Goal: Ask a question

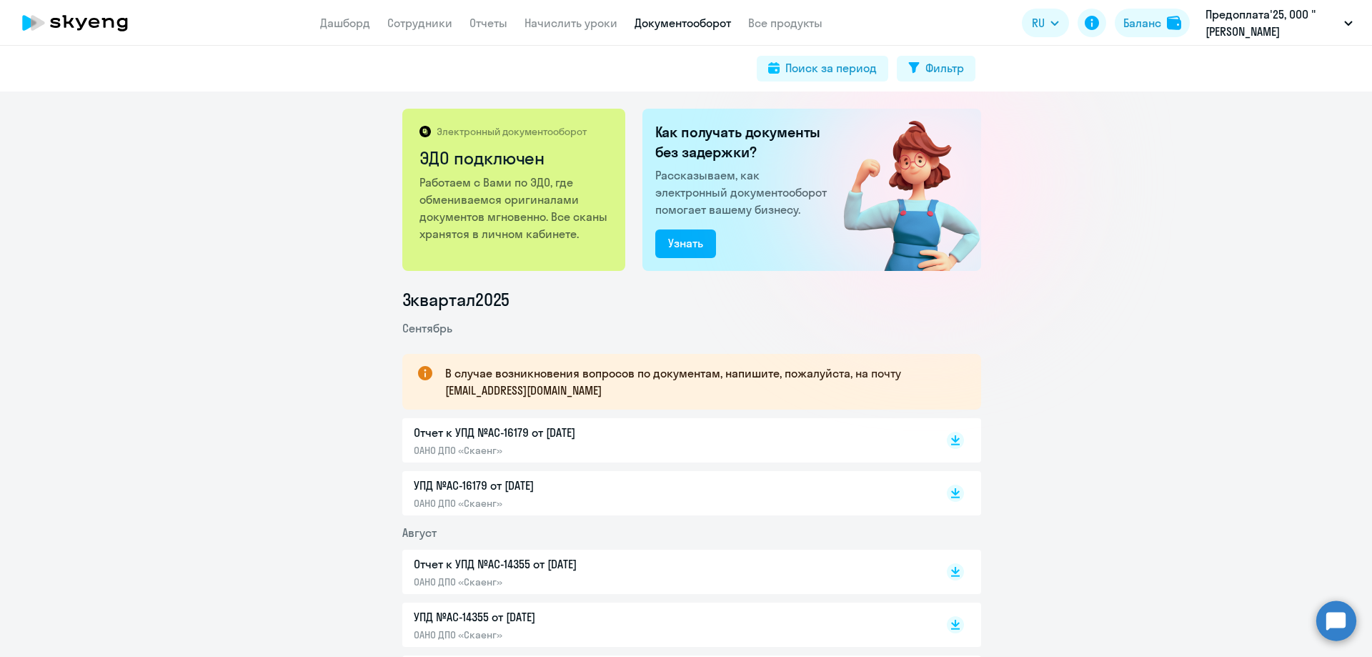
click at [1338, 612] on circle at bounding box center [1336, 620] width 40 height 40
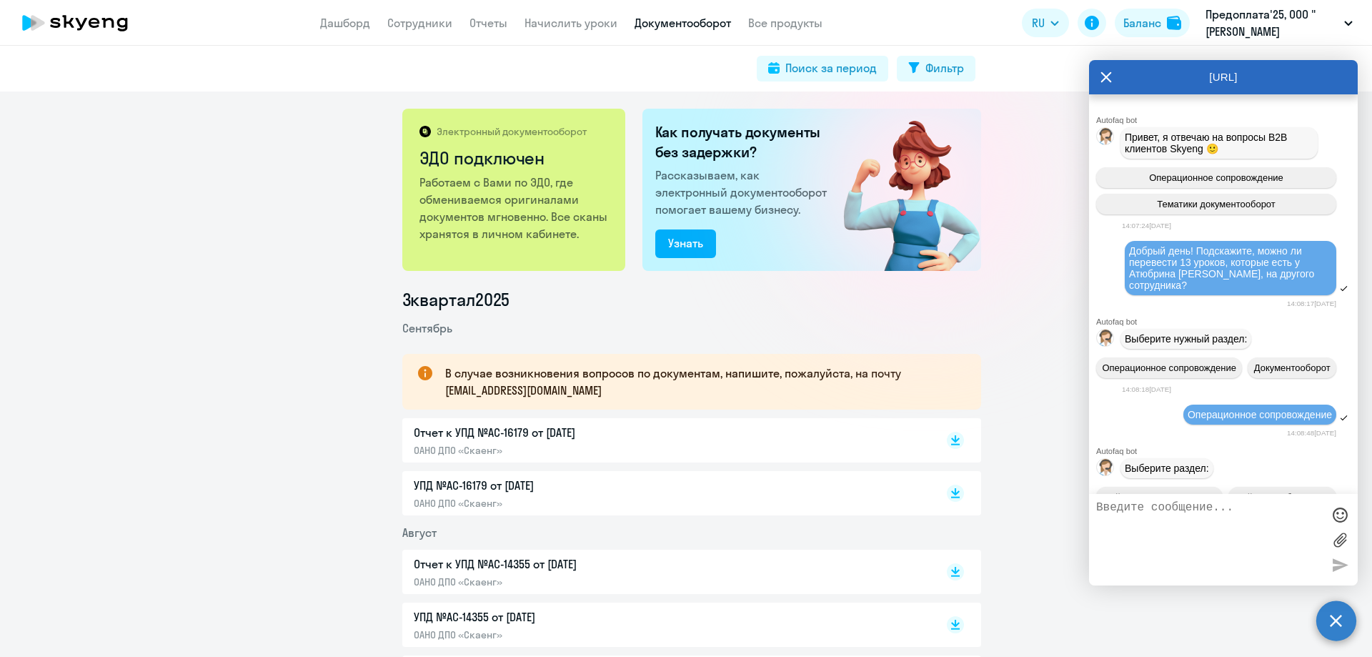
scroll to position [13590, 0]
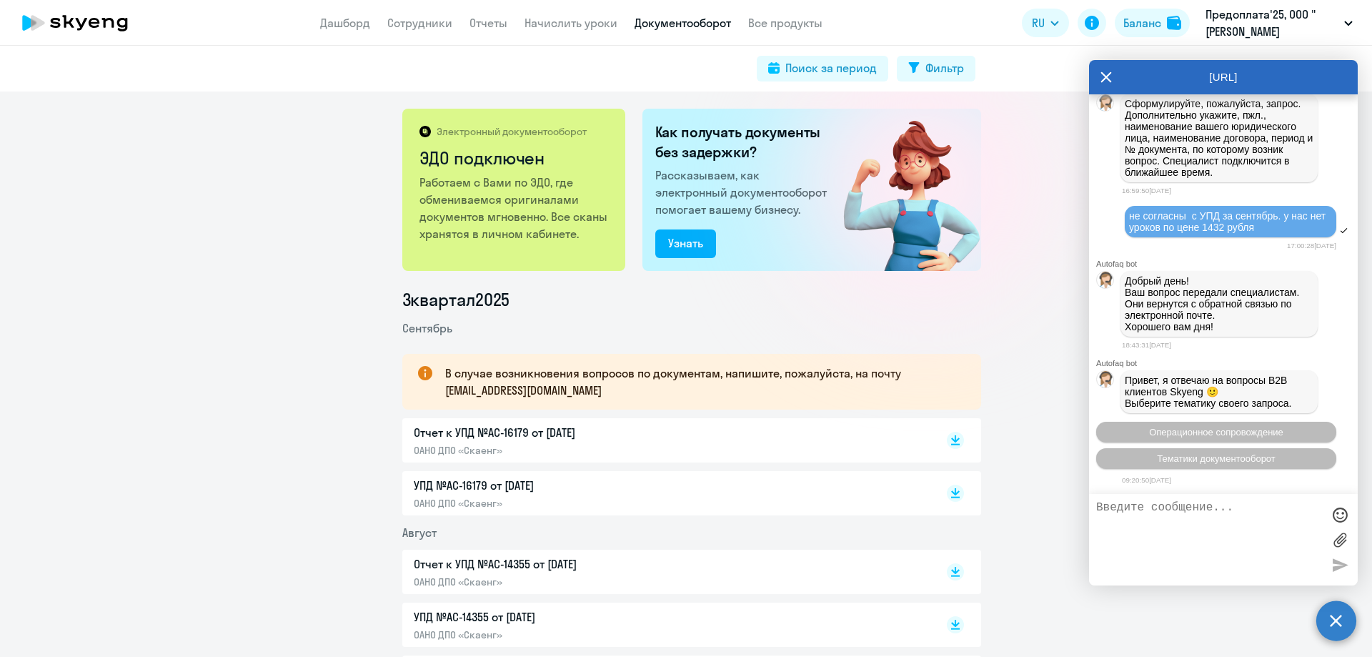
click at [1151, 503] on textarea at bounding box center [1209, 539] width 226 height 77
type textarea "П"
click at [1206, 461] on span "Тематики документооборот" at bounding box center [1216, 458] width 119 height 11
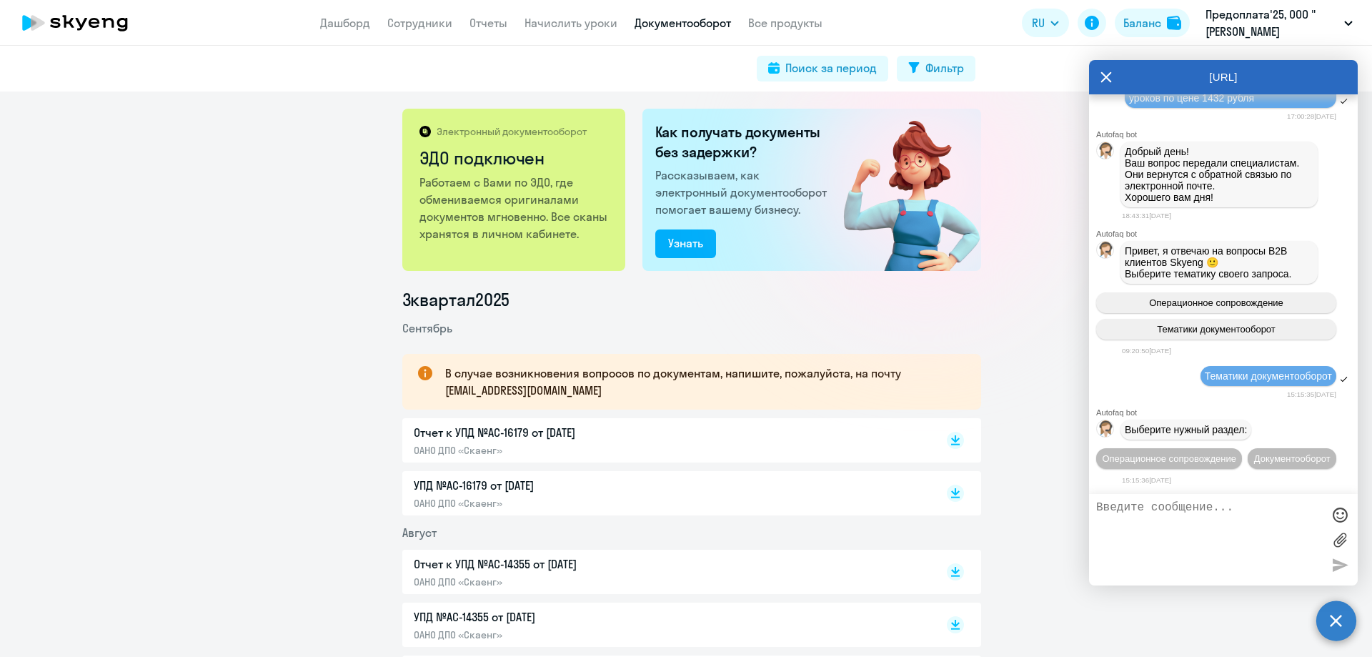
scroll to position [13745, 0]
click at [1159, 507] on textarea at bounding box center [1209, 539] width 226 height 77
paste textarea "Счет-фактура №14107 от [DATE]"
type textarea "Прошу также исправить Счет-фактура №14107 от [DATE] - один урок по цене 1432 вм…"
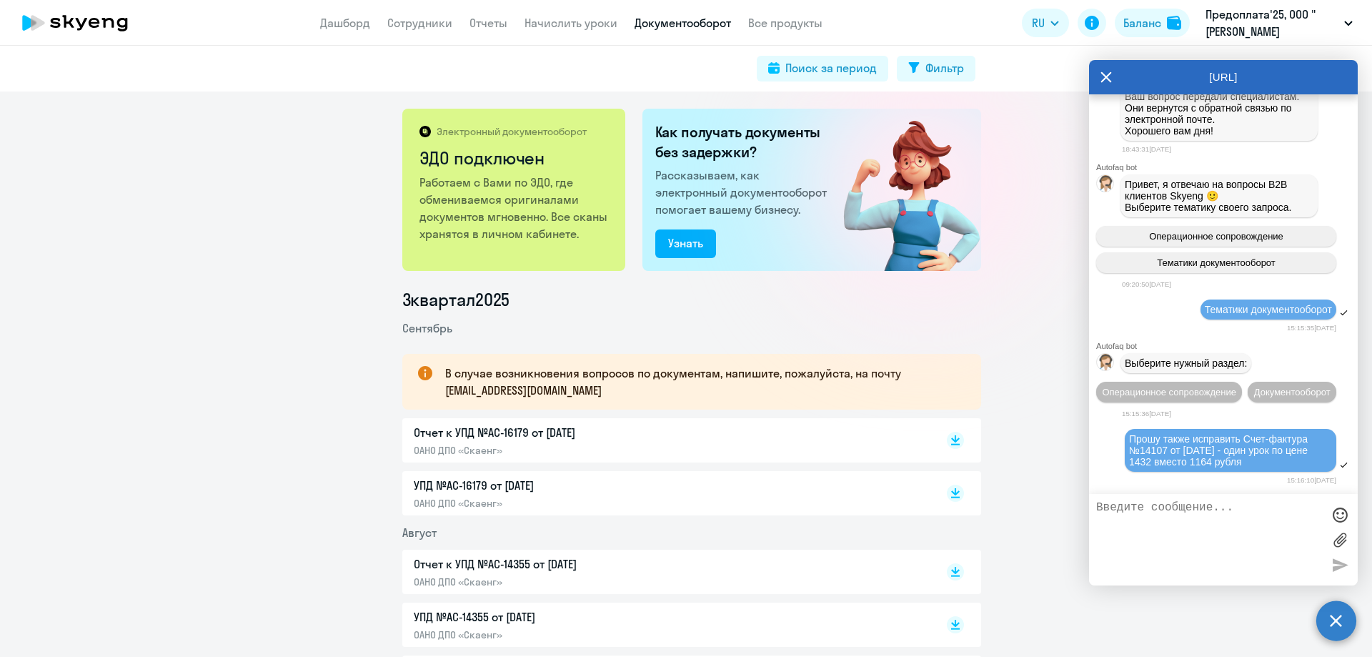
scroll to position [13924, 0]
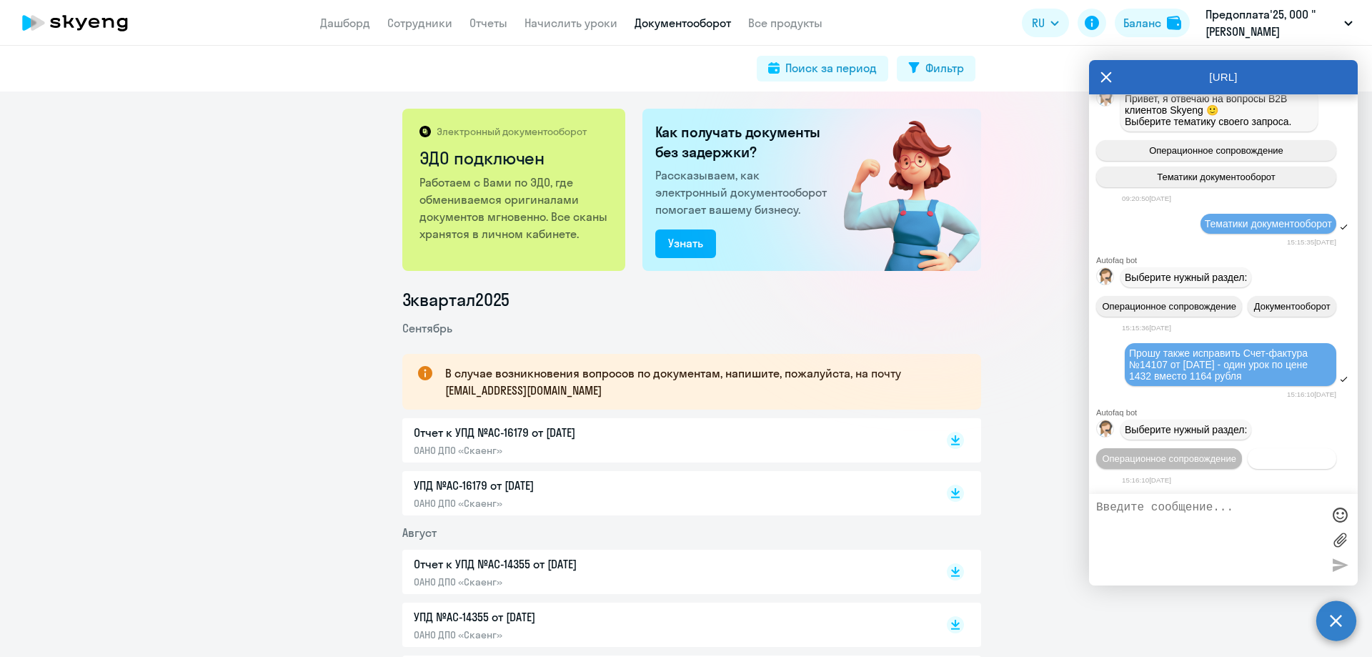
click at [1254, 461] on span "Документооборот" at bounding box center [1292, 458] width 76 height 11
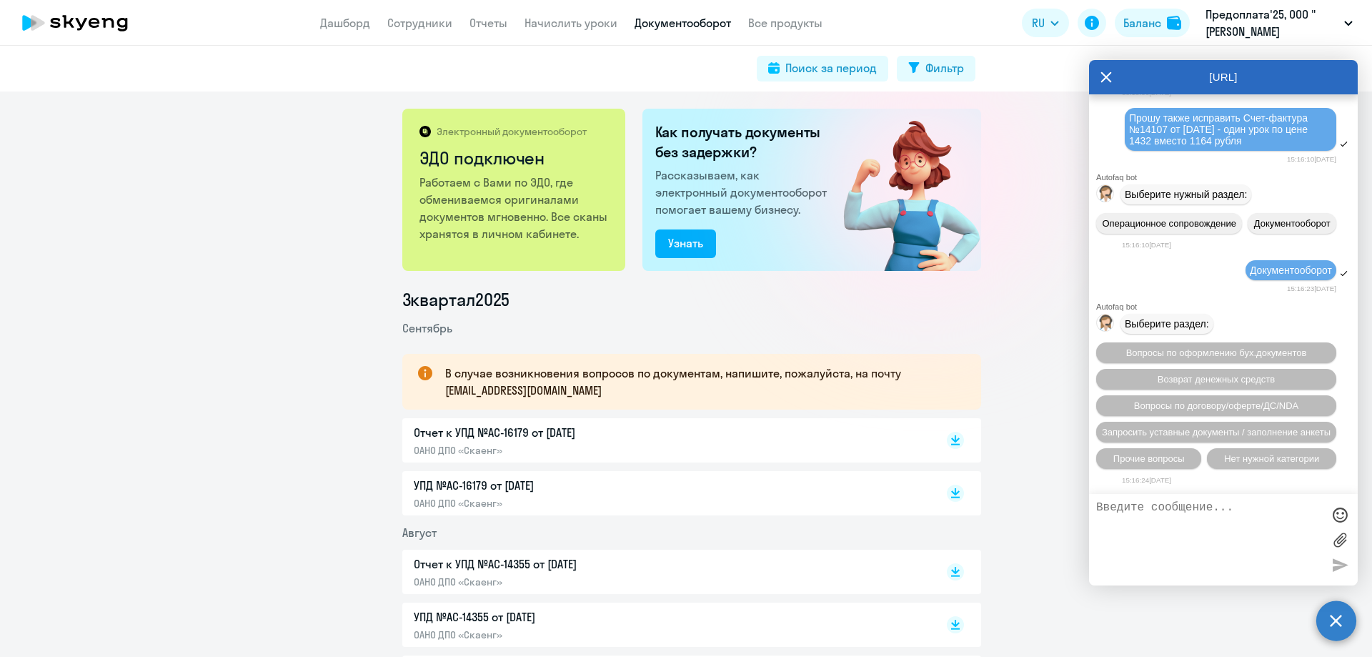
scroll to position [13945, 0]
drag, startPoint x: 1130, startPoint y: 306, endPoint x: 1301, endPoint y: 331, distance: 171.9
click at [1301, 146] on div "Прошу также исправить Счет-фактура №14107 от [DATE] - один урок по цене 1432 вм…" at bounding box center [1230, 129] width 203 height 34
copy span "Прошу также исправить Счет-фактура №14107 от [DATE] - один урок по цене 1432 вм…"
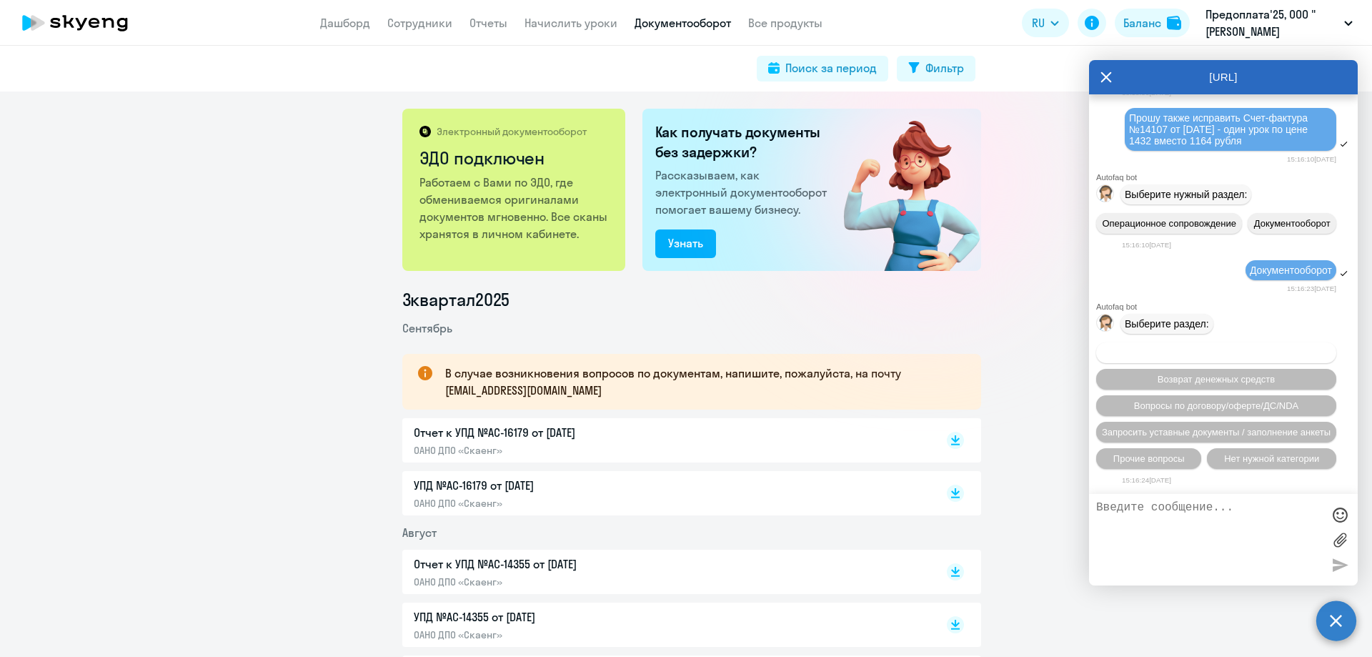
click at [1229, 349] on span "Вопросы по оформлению бух.документов" at bounding box center [1216, 352] width 181 height 11
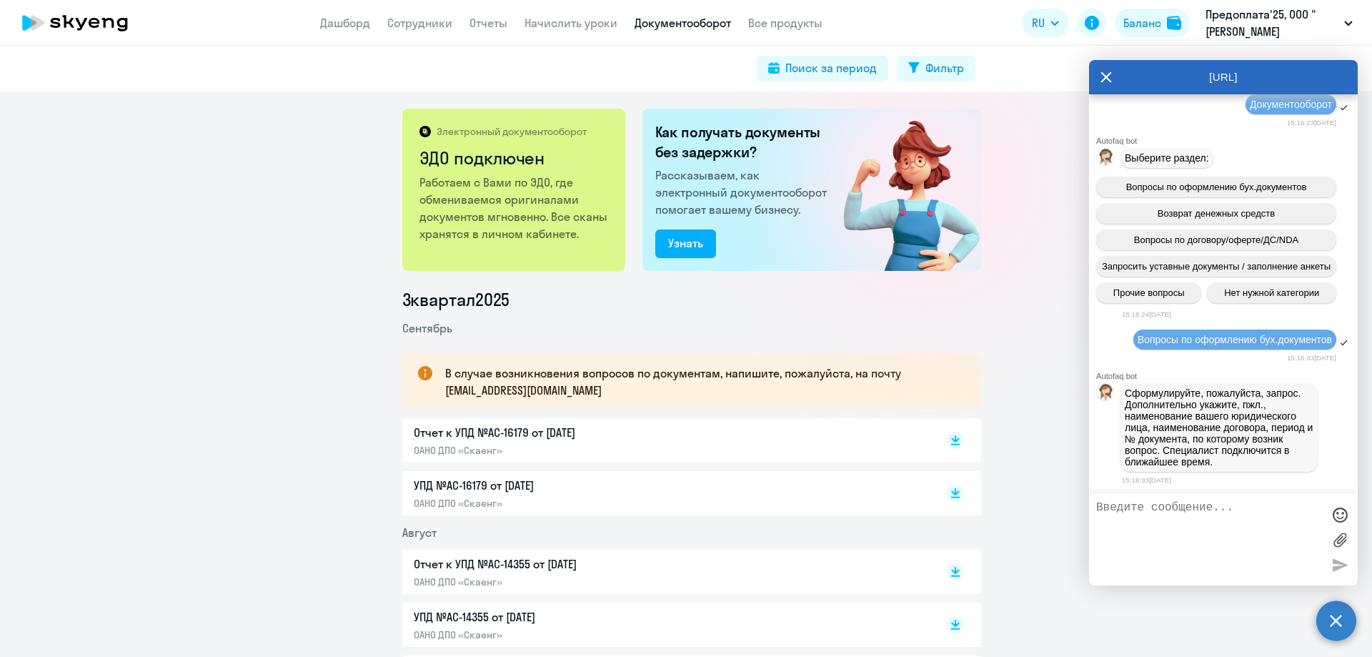
scroll to position [14336, 0]
click at [1185, 511] on textarea at bounding box center [1209, 539] width 226 height 77
paste textarea "Прошу также исправить Счет-фактура №14107 от [DATE] - один урок по цене 1432 вм…"
type textarea "Прошу также исправить Счет-фактура №14107 от [DATE] - один урок по цене 1432 вм…"
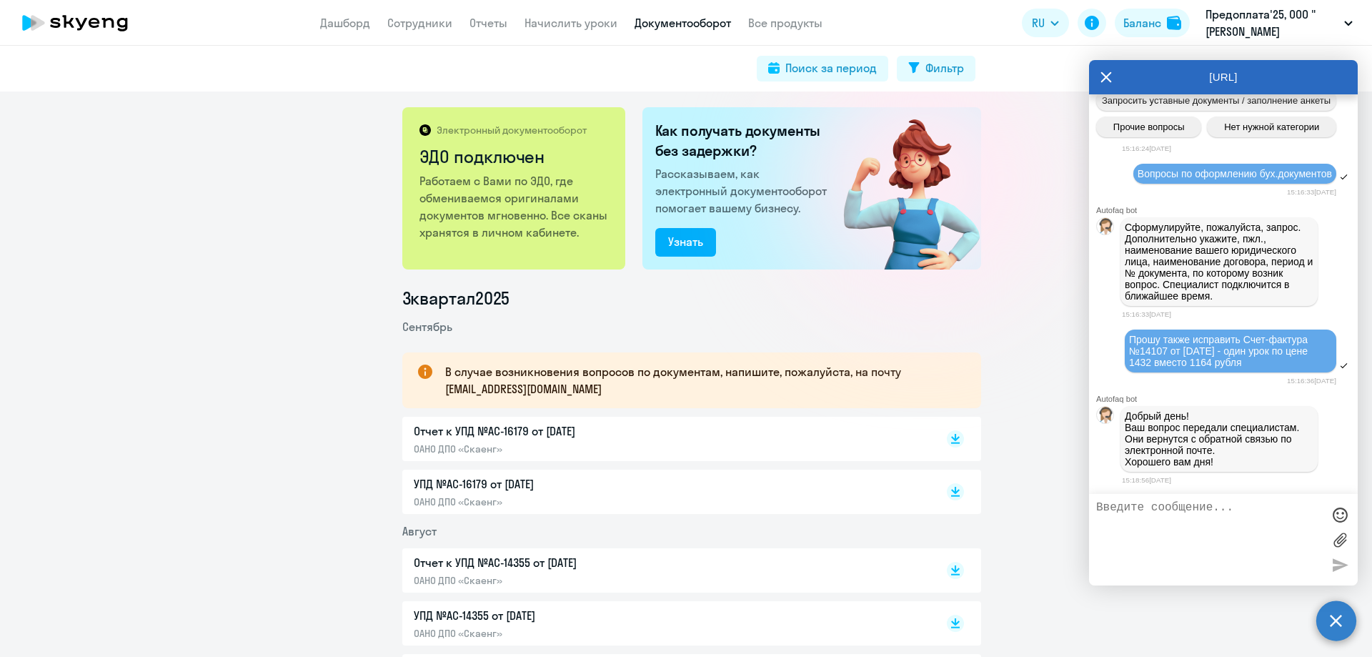
scroll to position [0, 0]
